Goal: Submit feedback/report problem: Submit feedback/report problem

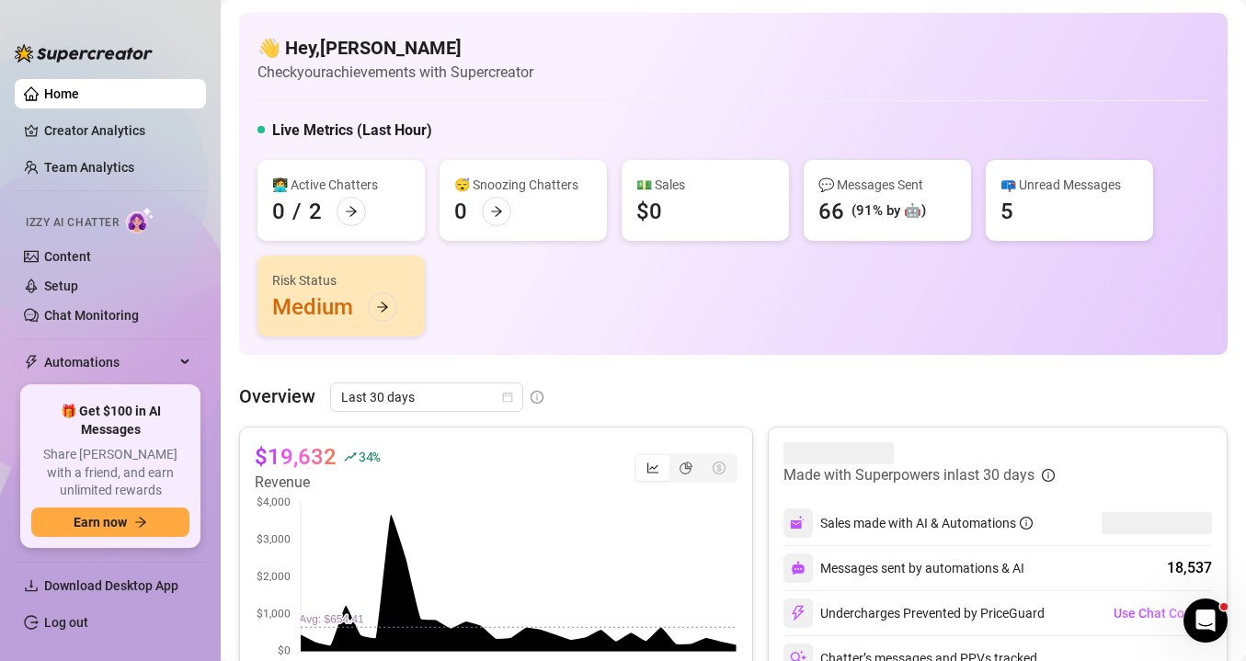
click at [347, 284] on div "Risk Status" at bounding box center [341, 280] width 138 height 20
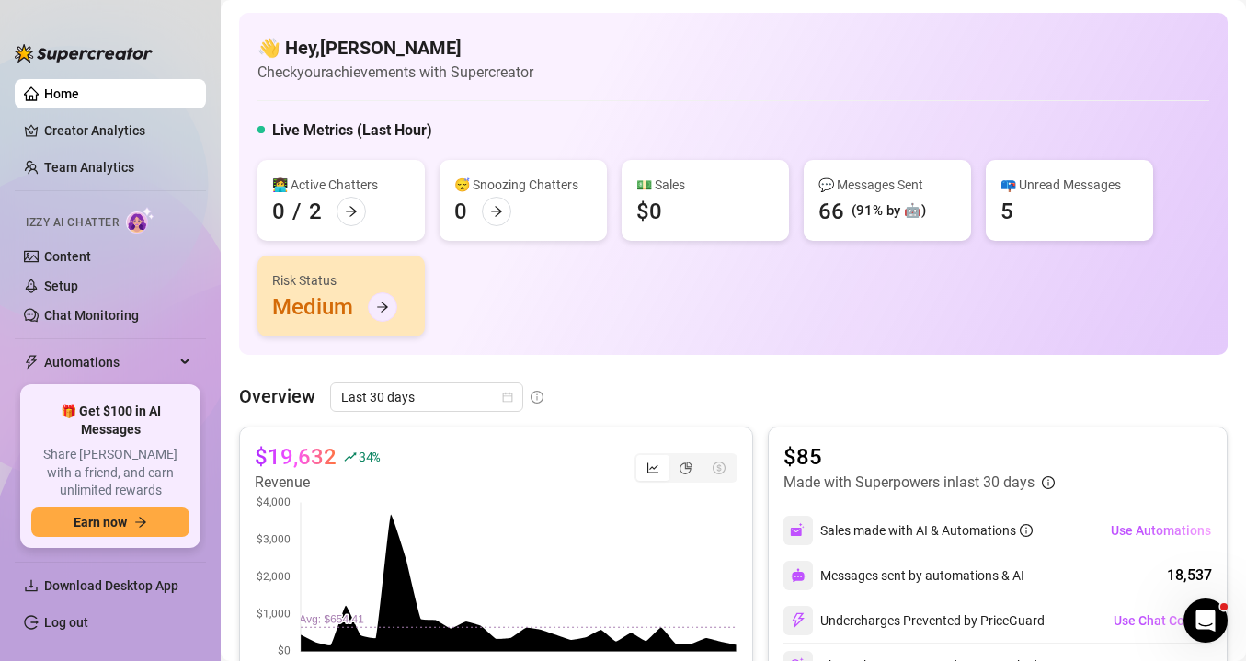
click at [380, 307] on icon "arrow-right" at bounding box center [382, 308] width 11 height 10
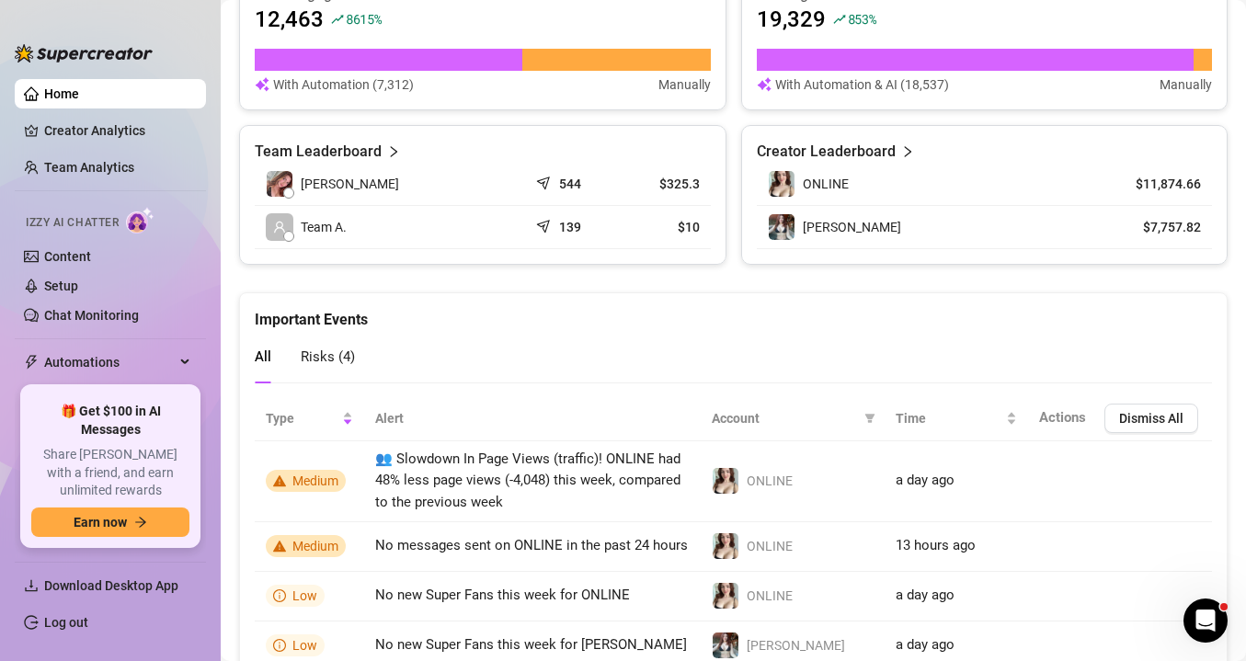
scroll to position [852, 0]
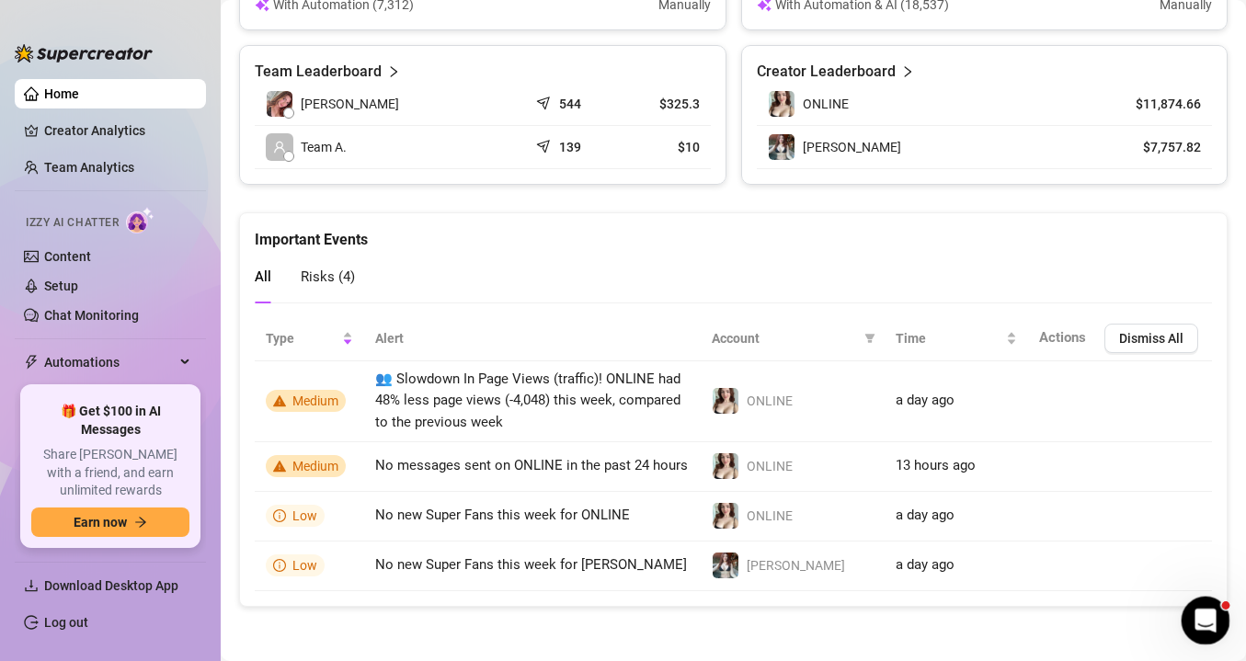
click at [1202, 617] on icon "Open Intercom Messenger" at bounding box center [1203, 618] width 30 height 30
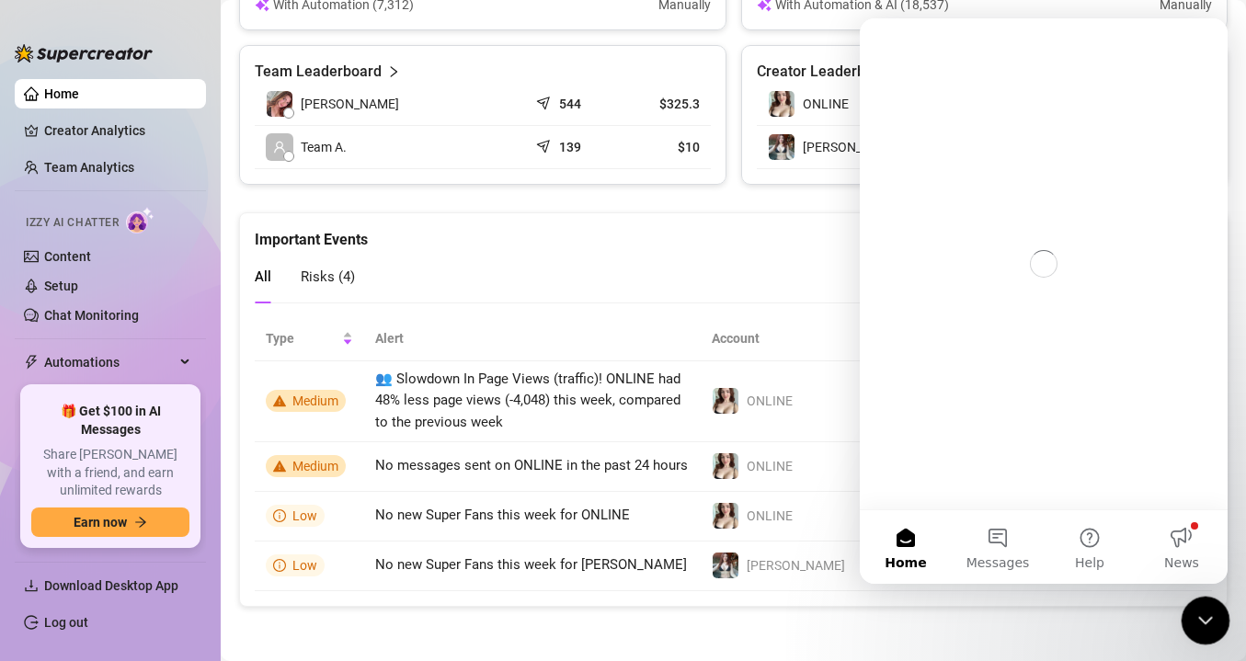
scroll to position [0, 0]
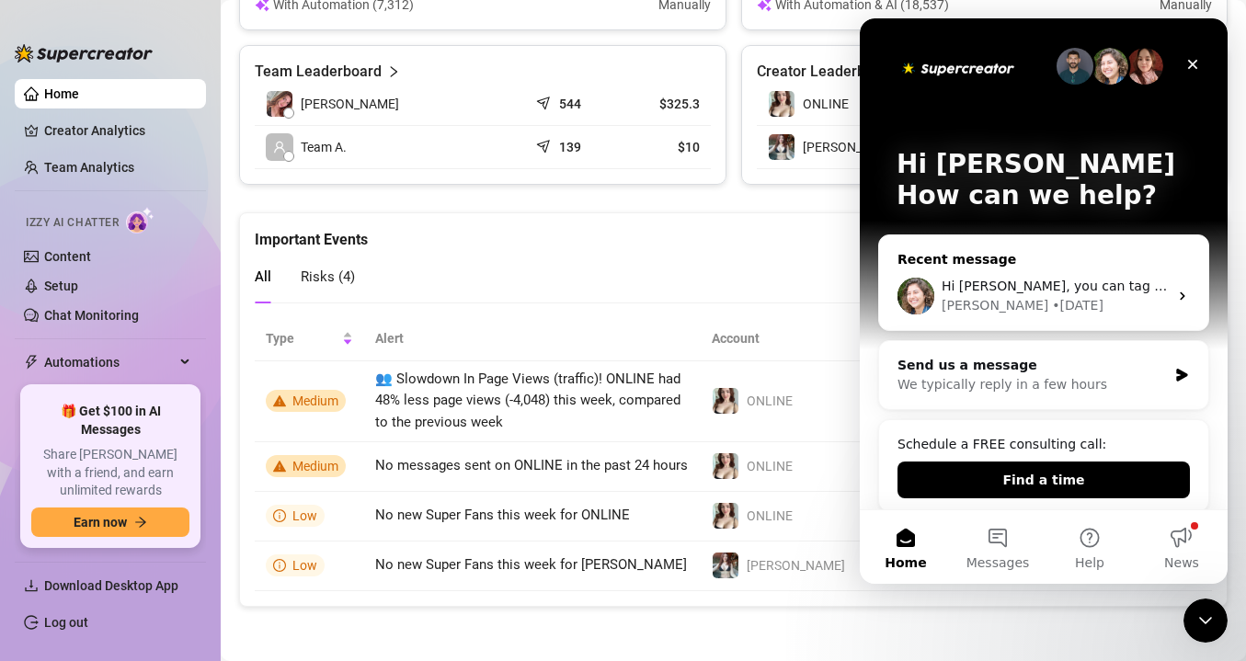
click at [1071, 315] on div "[PERSON_NAME] • [DATE]" at bounding box center [1055, 305] width 226 height 19
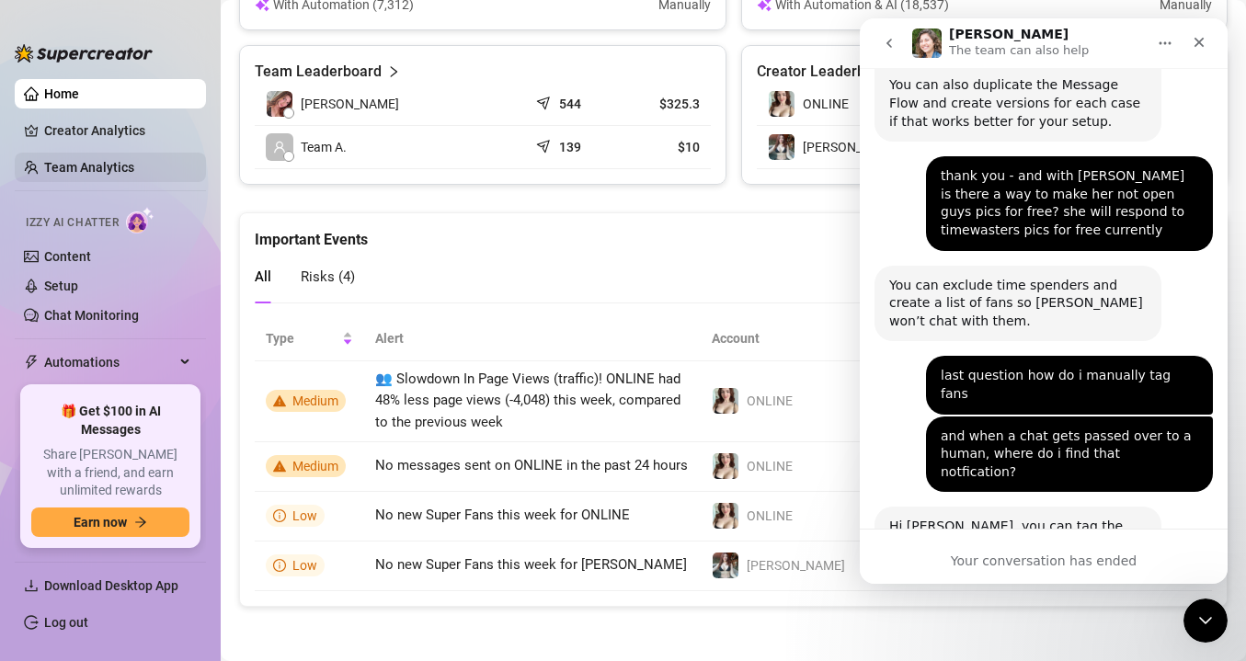
scroll to position [2242, 0]
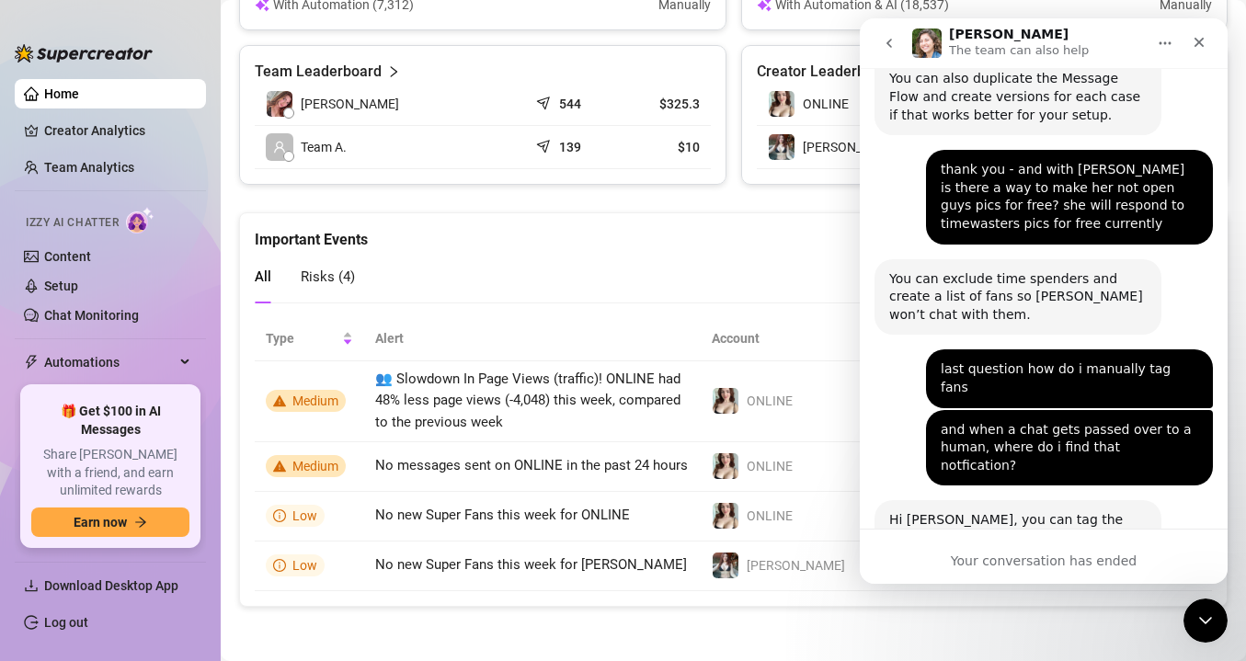
click at [894, 40] on icon "go back" at bounding box center [889, 43] width 15 height 15
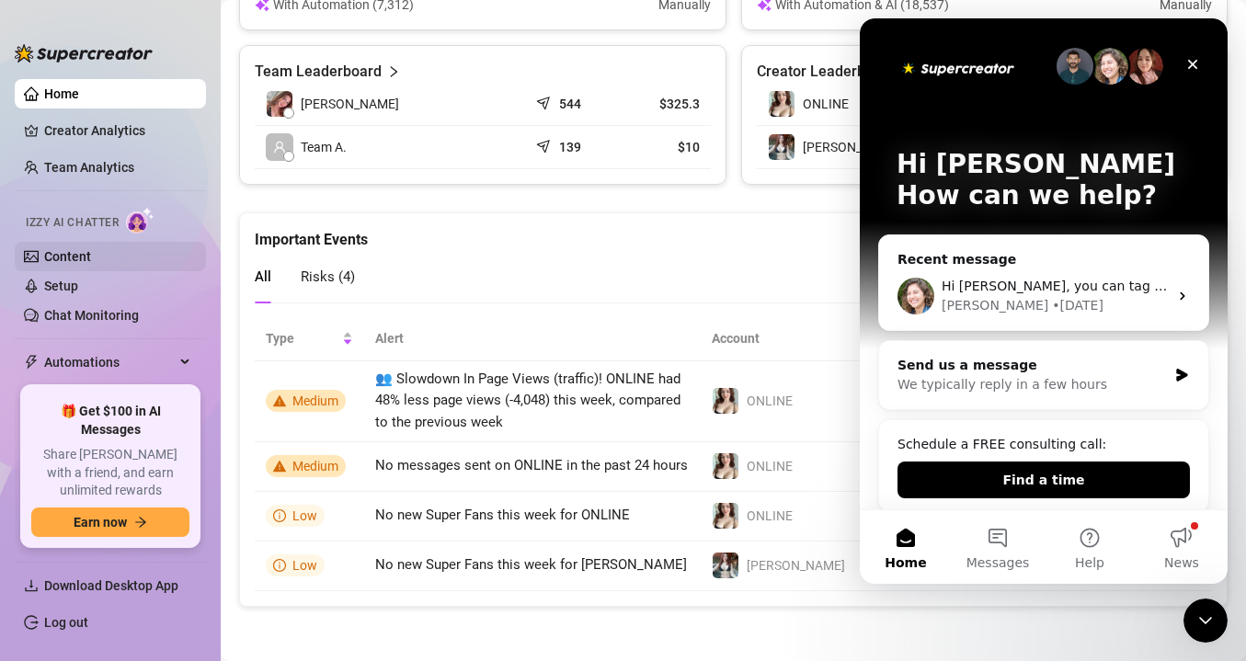
click at [91, 255] on link "Content" at bounding box center [67, 256] width 47 height 15
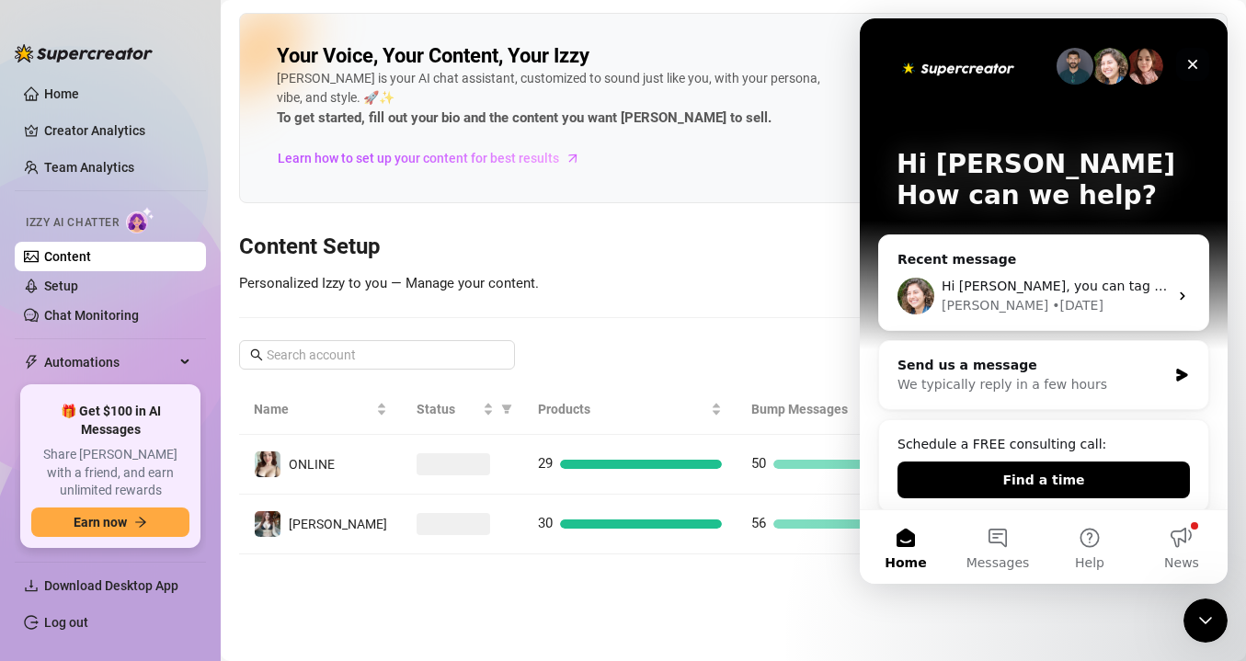
click at [1186, 67] on icon "Close" at bounding box center [1193, 64] width 15 height 15
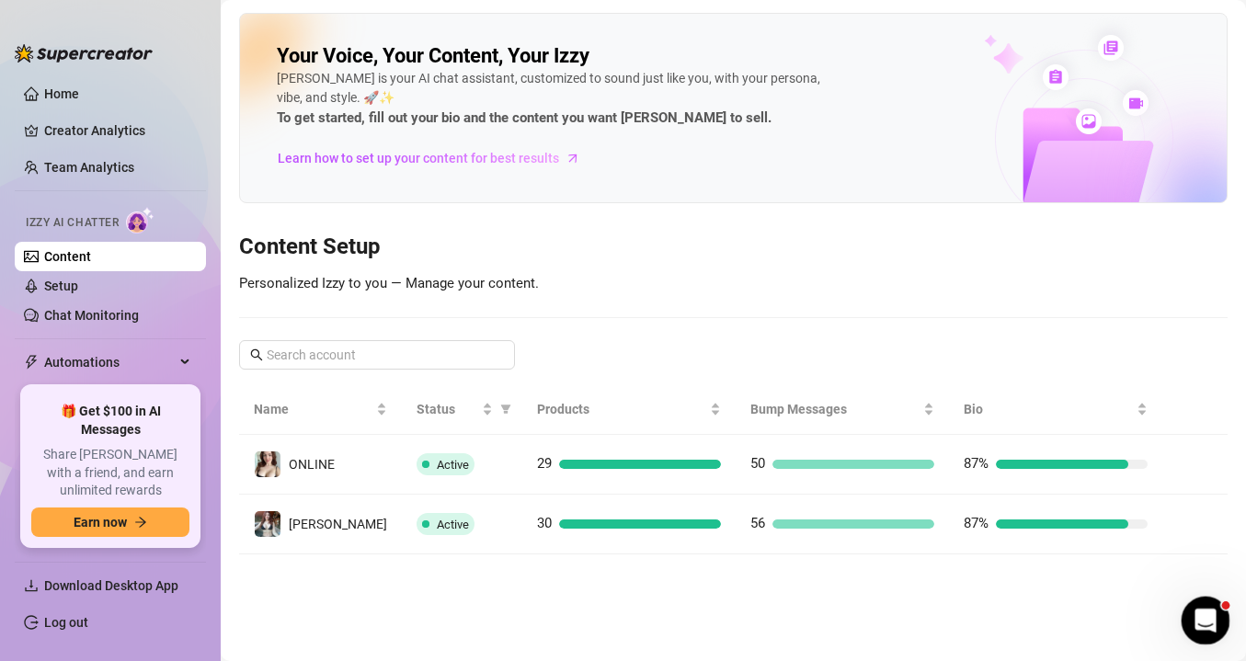
click at [1196, 626] on icon "Open Intercom Messenger" at bounding box center [1203, 618] width 30 height 30
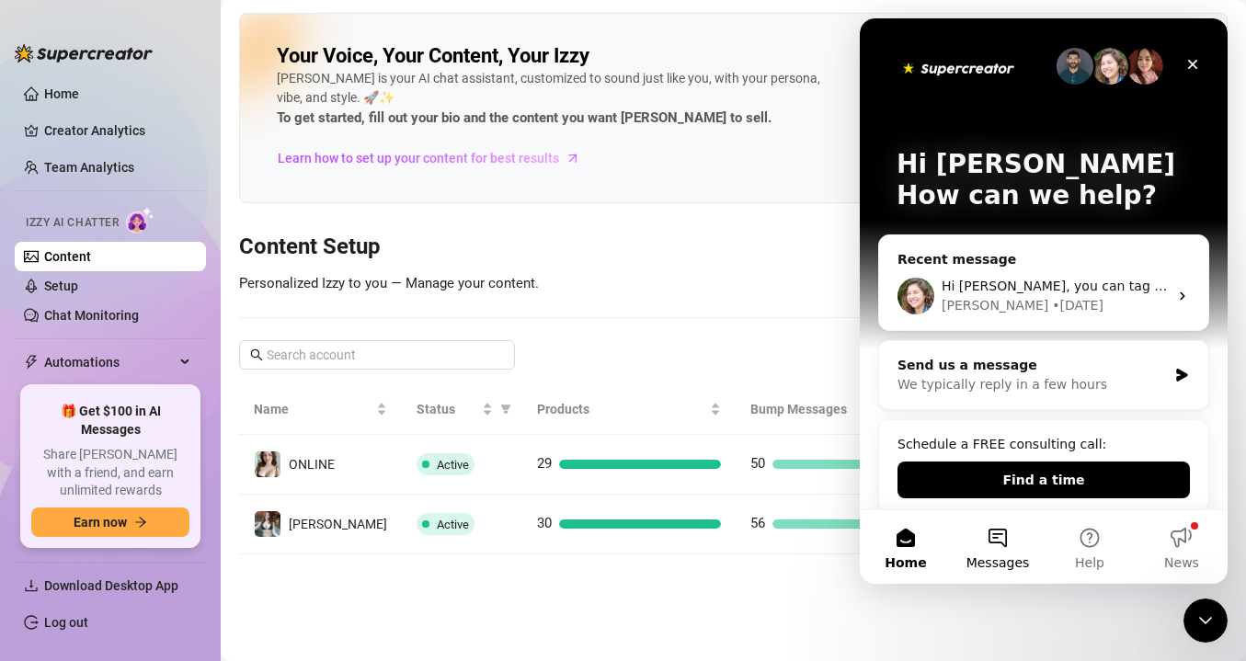
click at [1017, 543] on button "Messages" at bounding box center [998, 547] width 92 height 74
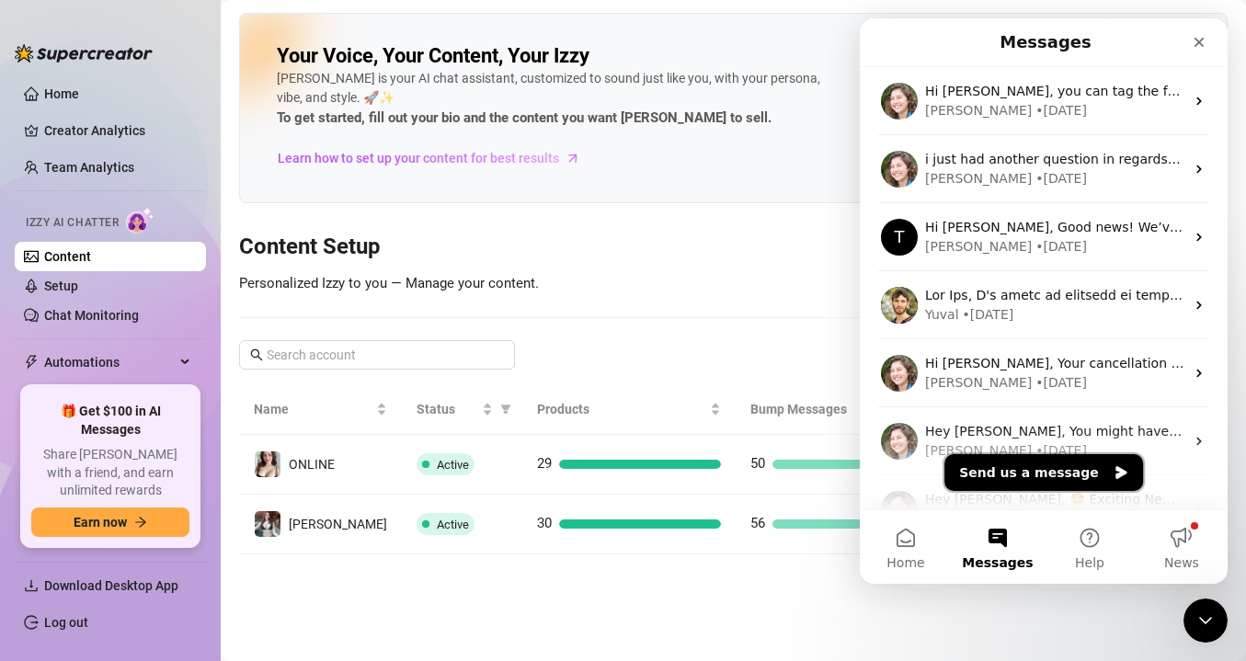
click at [1056, 487] on button "Send us a message" at bounding box center [1044, 472] width 199 height 37
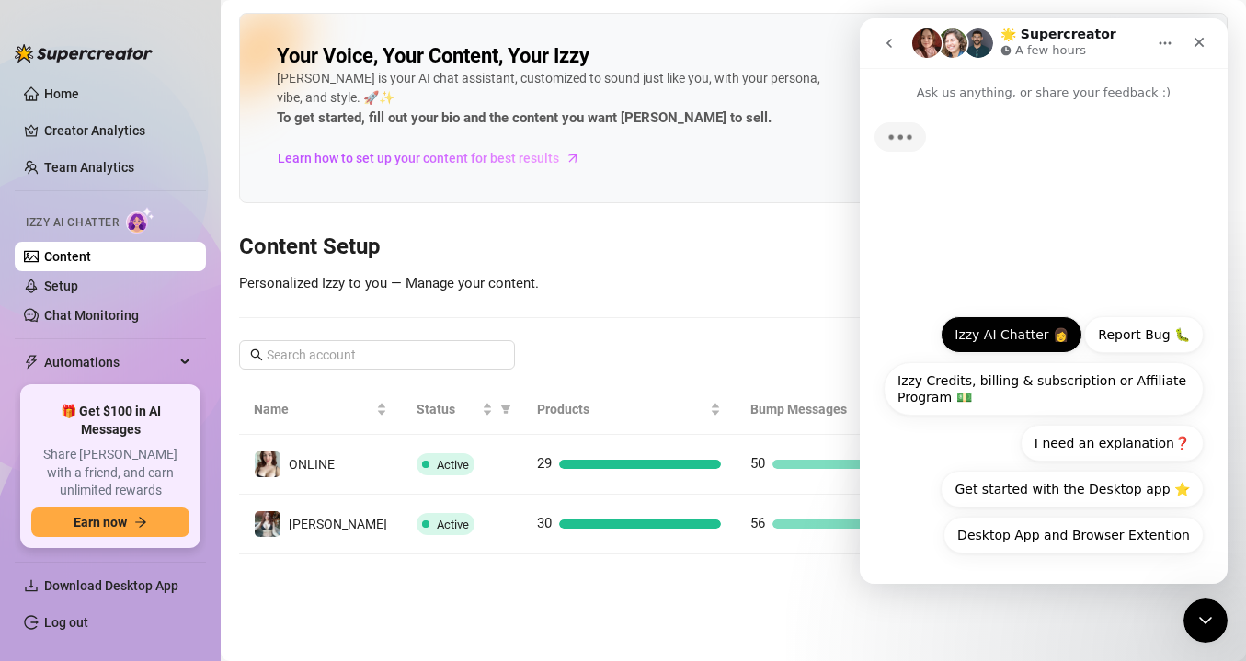
click at [1011, 330] on button "Izzy AI Chatter 👩" at bounding box center [1012, 334] width 142 height 37
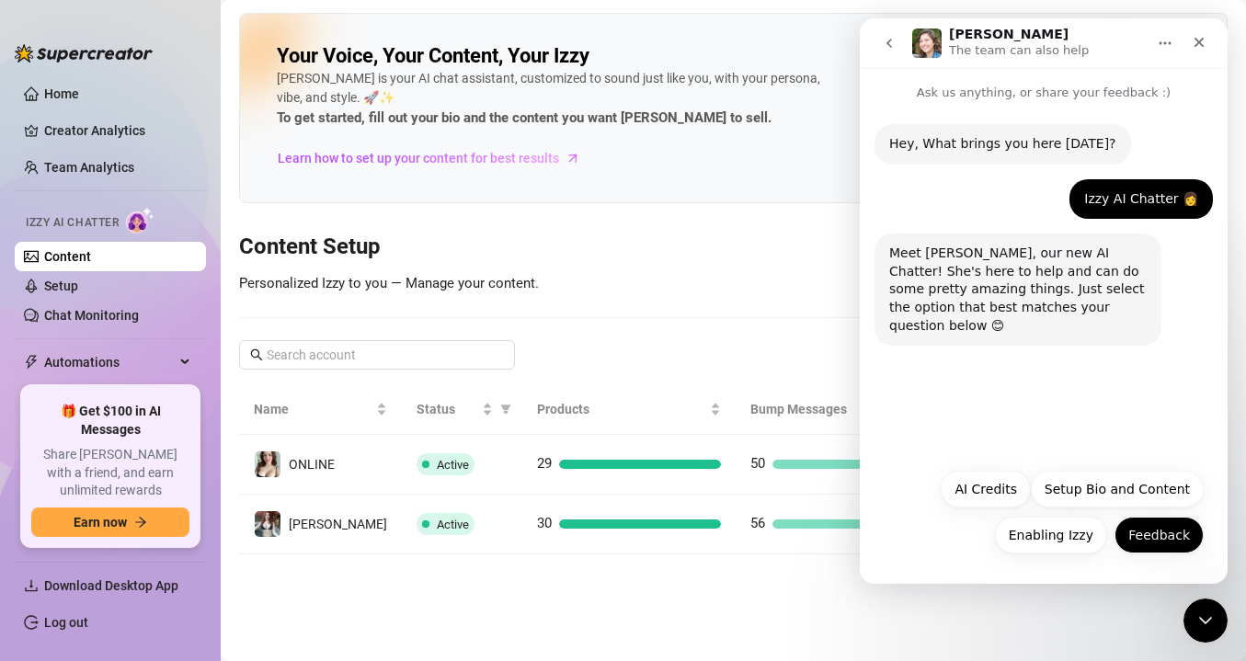
click at [1136, 535] on button "Feedback" at bounding box center [1159, 535] width 89 height 37
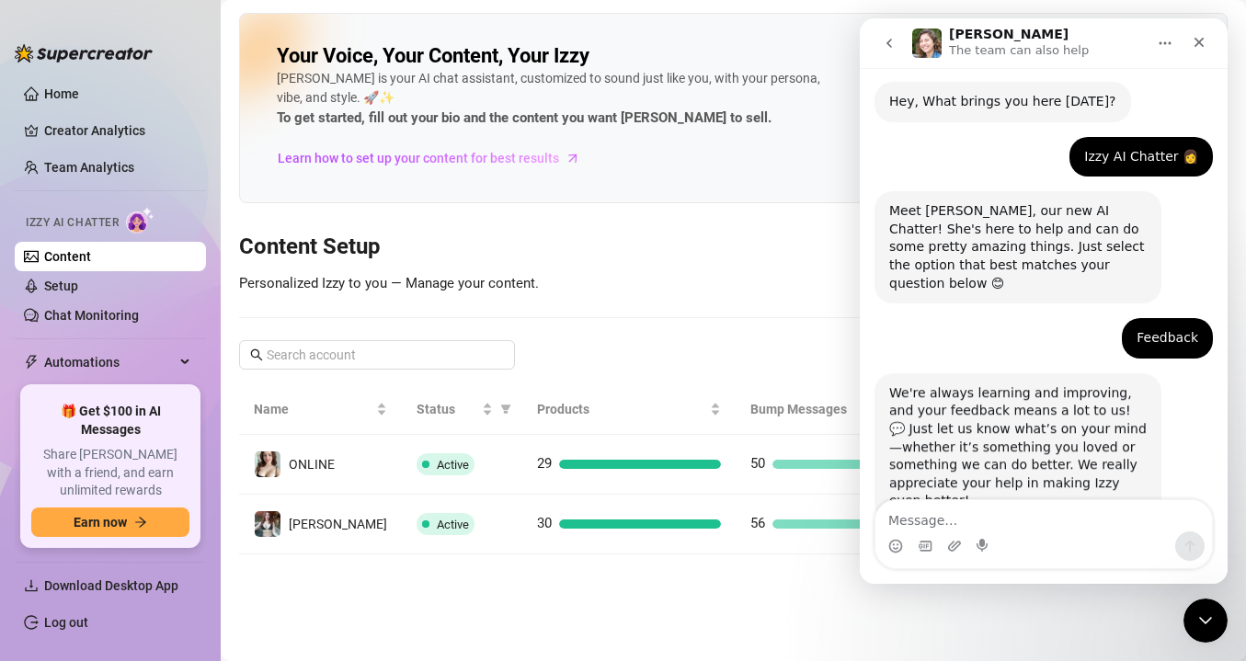
scroll to position [65, 0]
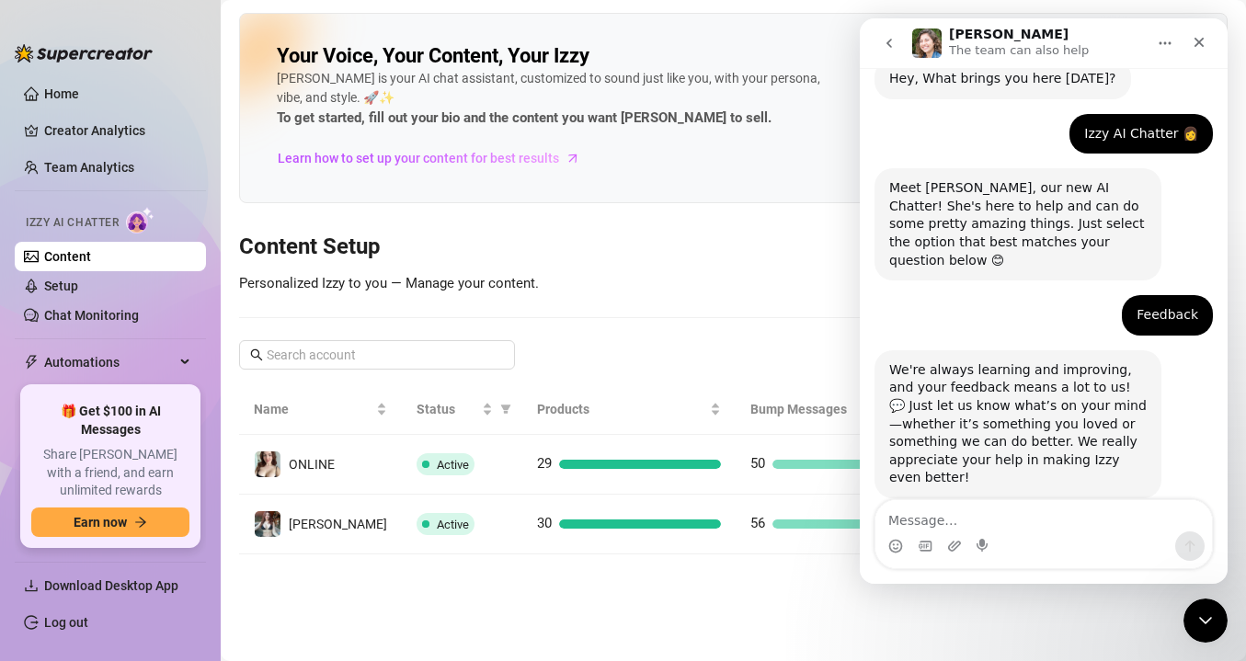
click at [1018, 522] on textarea "Message…" at bounding box center [1044, 515] width 337 height 31
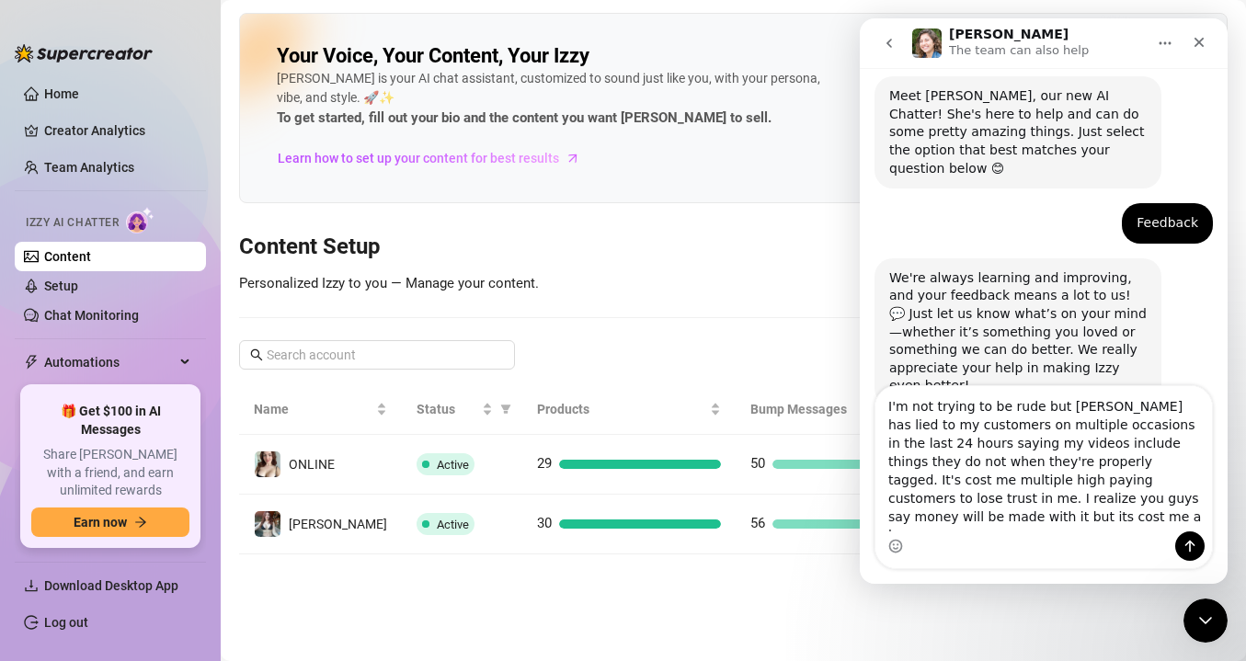
scroll to position [176, 0]
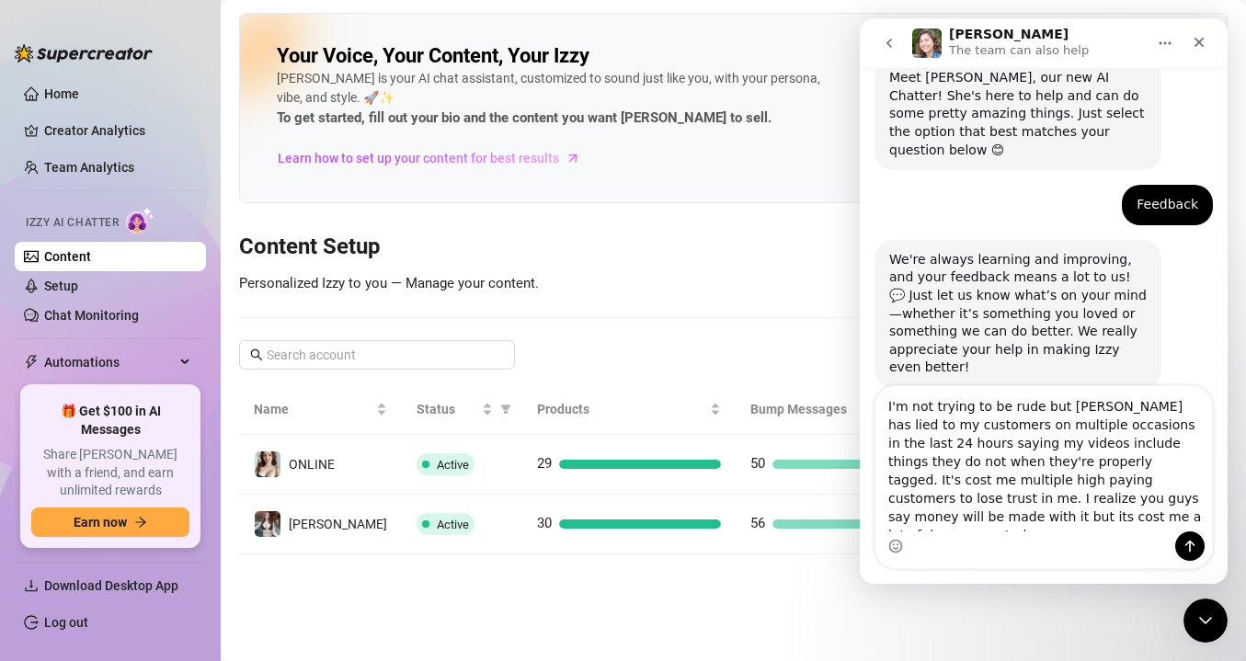
type textarea "I'm not trying to be rude but [PERSON_NAME] has lied to my customers on multipl…"
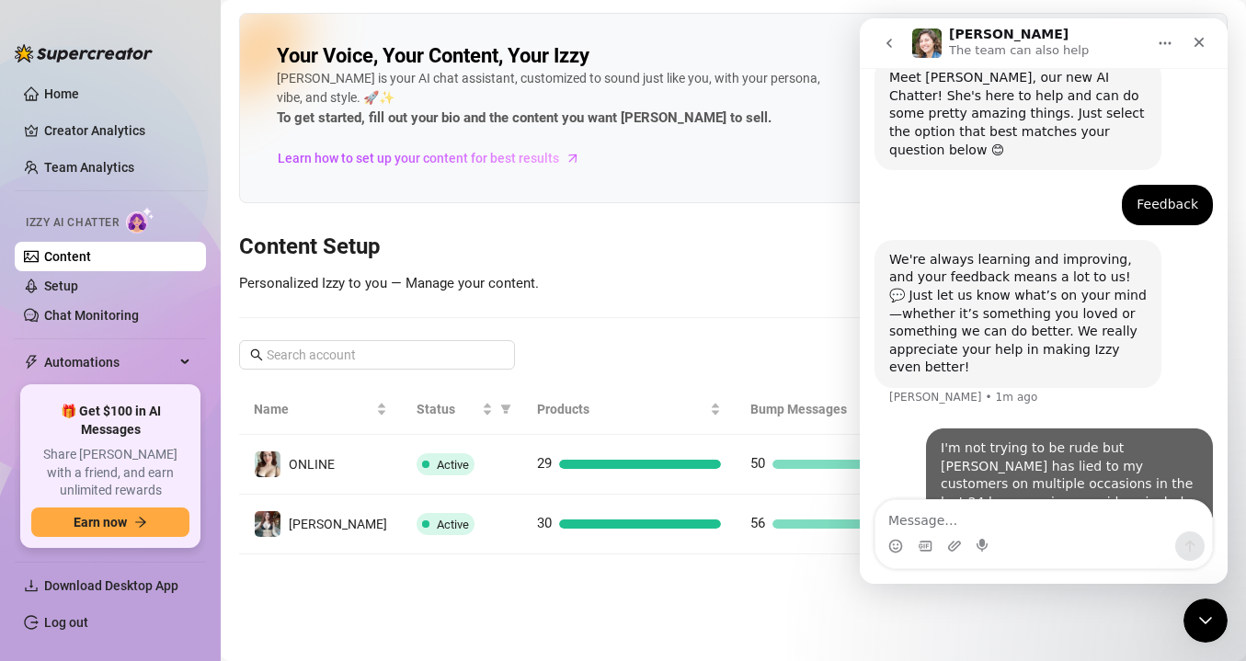
scroll to position [247, 0]
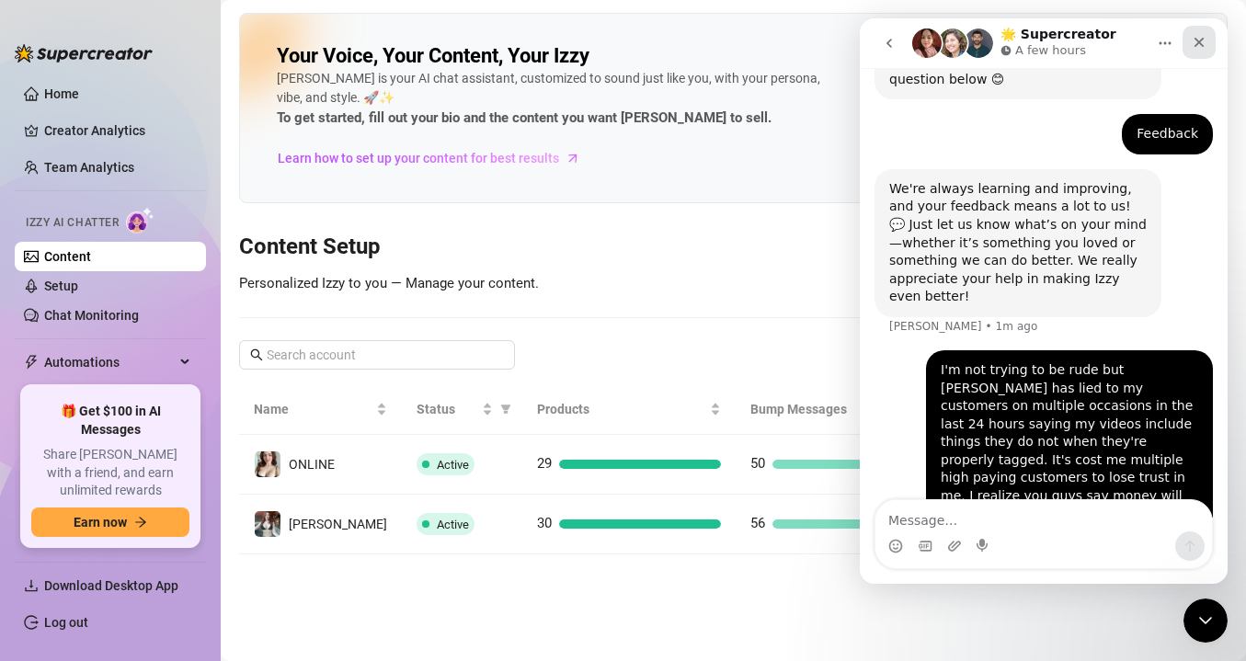
click at [1205, 41] on icon "Close" at bounding box center [1199, 42] width 15 height 15
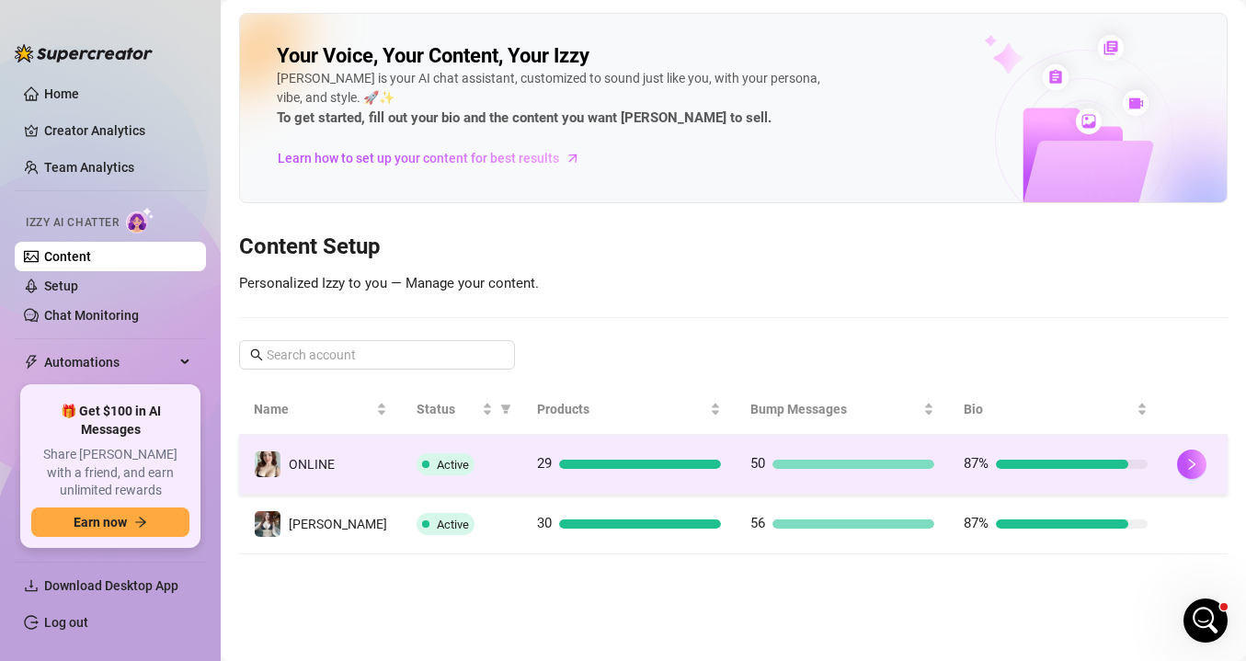
click at [329, 478] on td "ONLINE" at bounding box center [320, 465] width 163 height 60
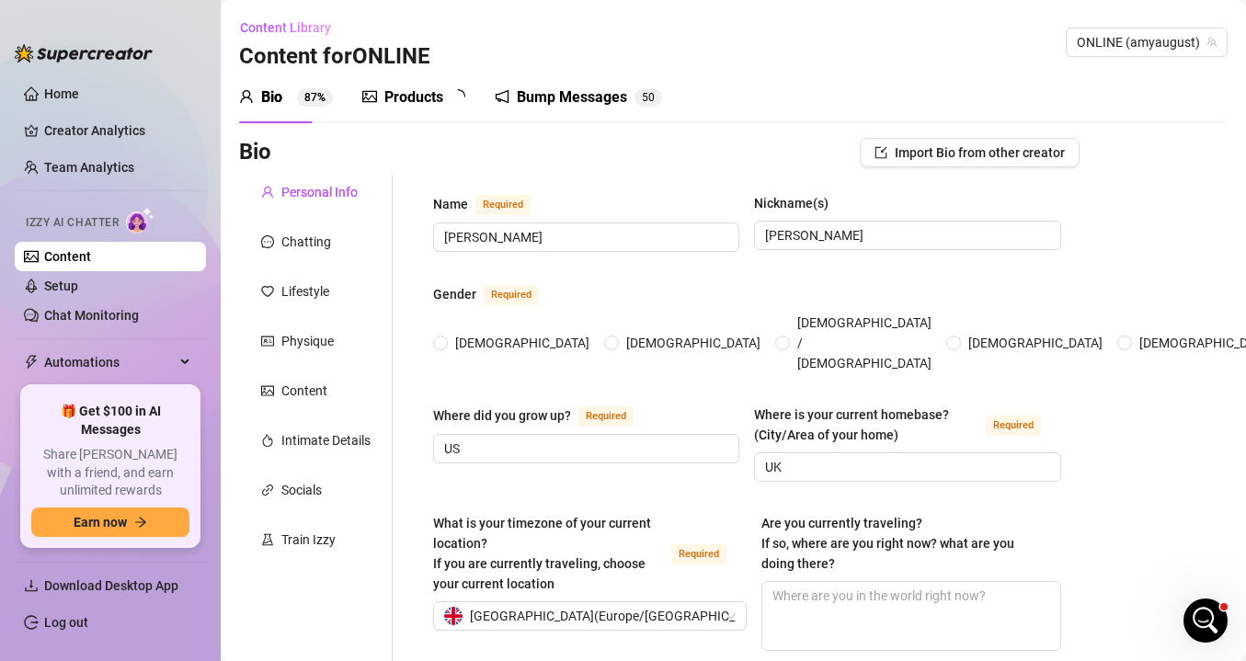
radio input "true"
type input "[DATE]"
click at [78, 286] on link "Setup" at bounding box center [61, 286] width 34 height 15
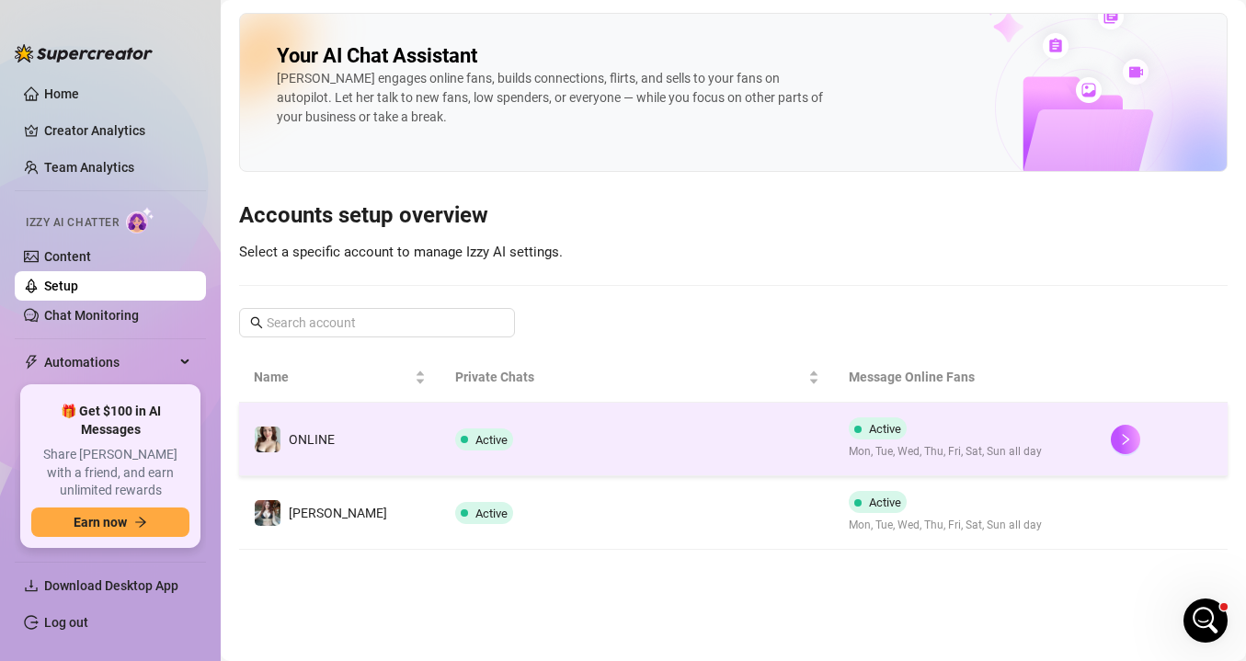
click at [305, 455] on td "ONLINE" at bounding box center [339, 440] width 201 height 74
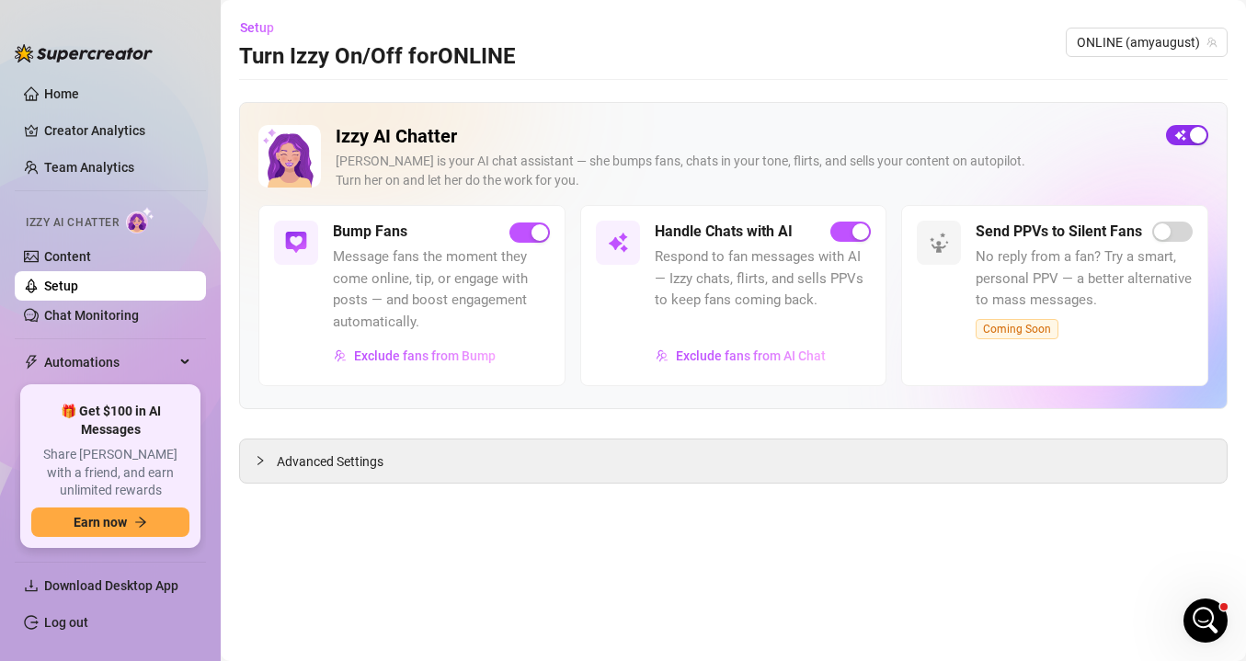
click at [1187, 127] on span "button" at bounding box center [1187, 135] width 42 height 20
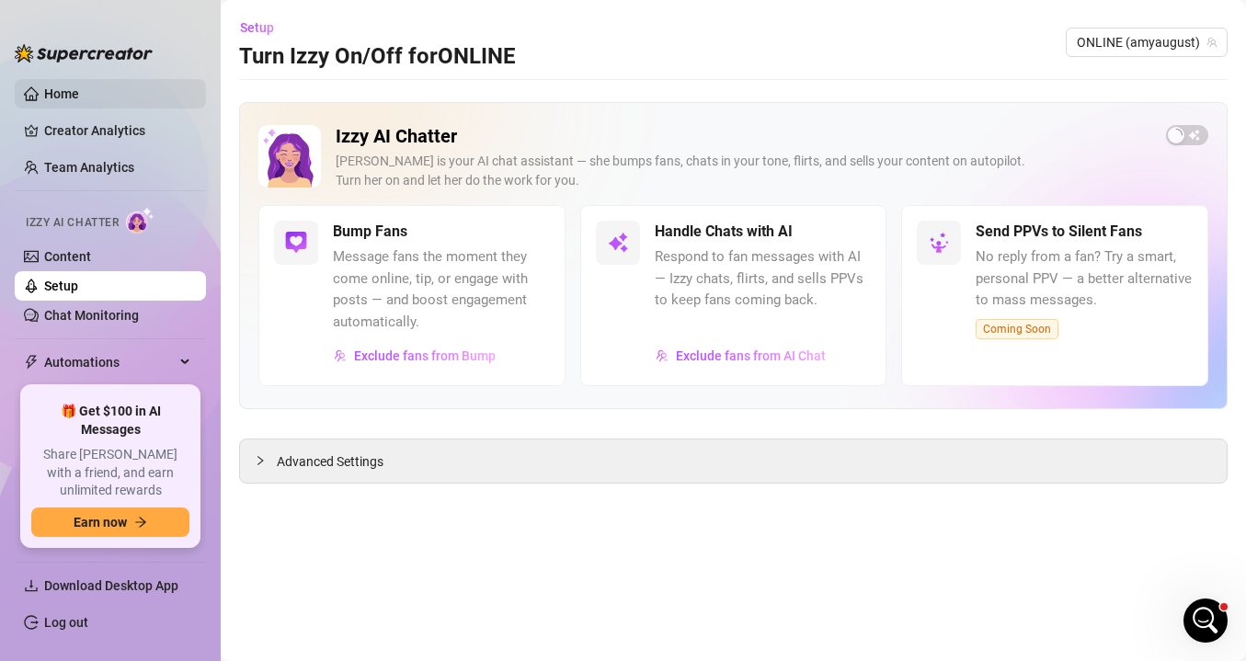
click at [58, 90] on link "Home" at bounding box center [61, 93] width 35 height 15
